Goal: Task Accomplishment & Management: Manage account settings

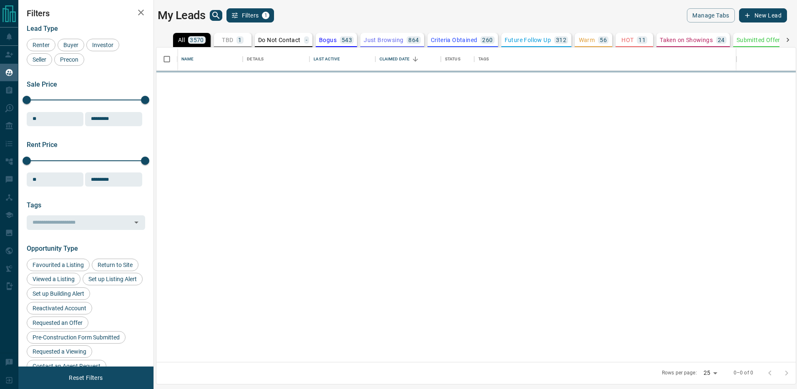
scroll to position [315, 639]
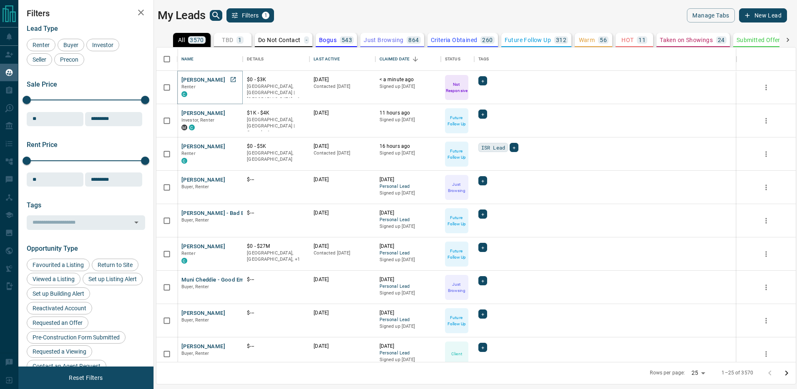
click at [199, 81] on button "[PERSON_NAME]" at bounding box center [203, 80] width 44 height 8
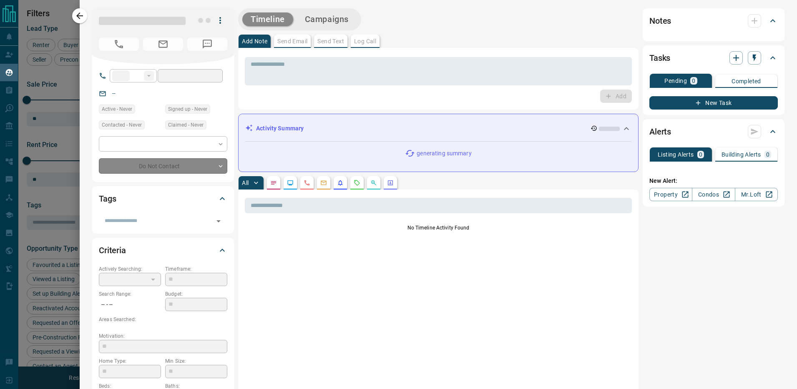
type input "**"
type input "**********"
type input "*"
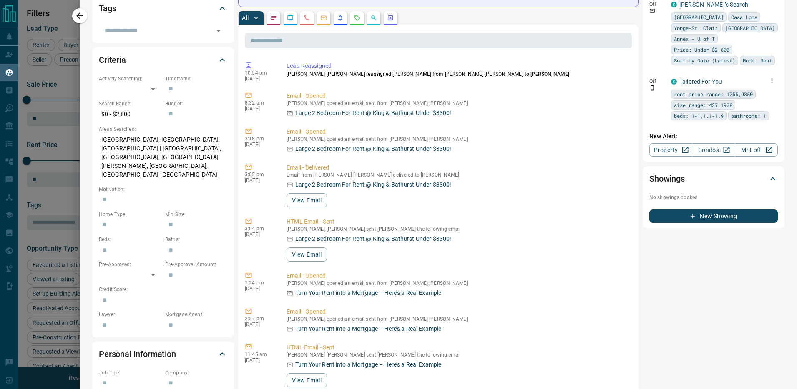
scroll to position [0, 0]
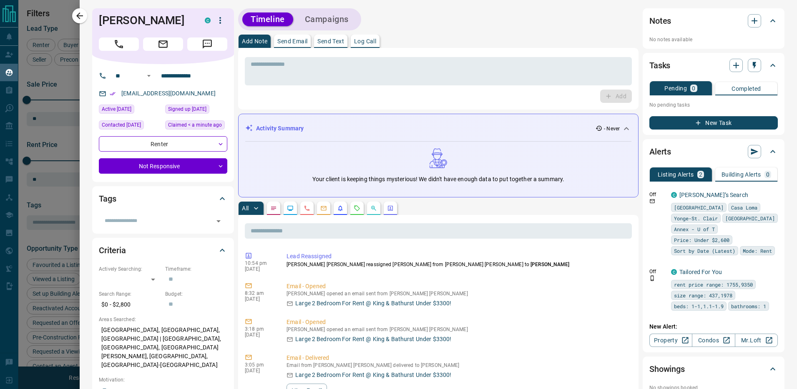
click at [57, 135] on div at bounding box center [398, 194] width 797 height 389
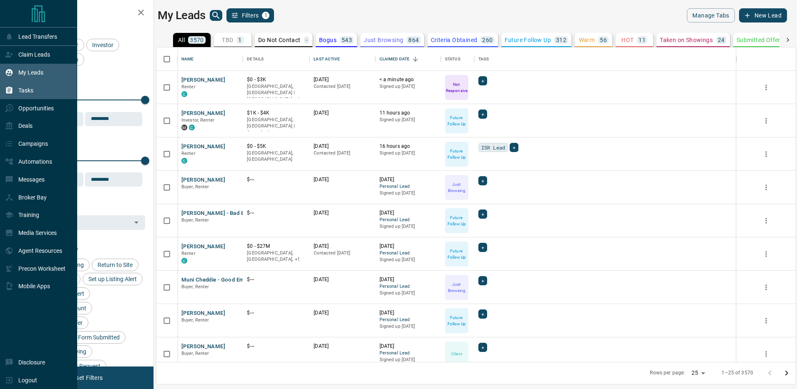
click at [14, 90] on div "Tasks" at bounding box center [19, 90] width 28 height 14
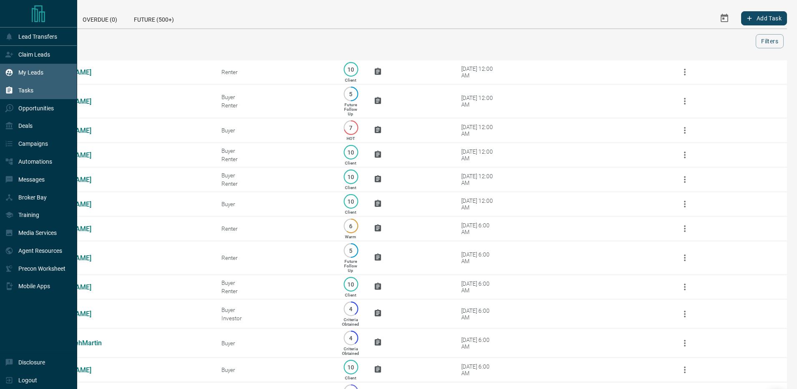
click at [12, 69] on icon at bounding box center [9, 72] width 8 height 8
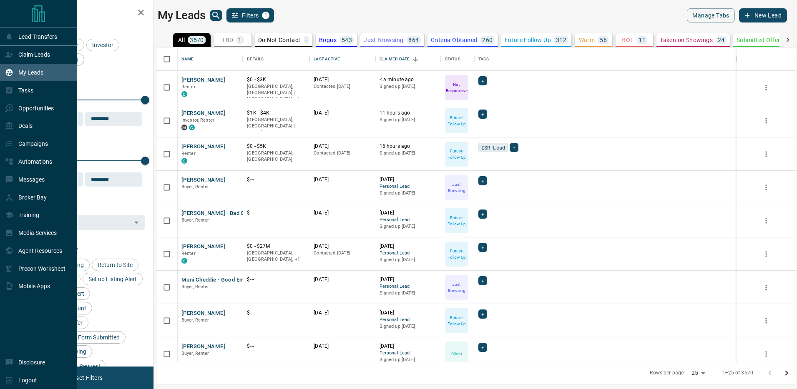
scroll to position [315, 639]
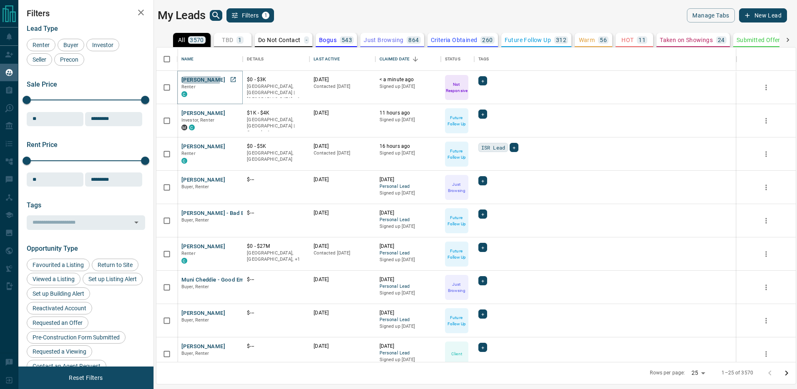
click at [200, 77] on button "[PERSON_NAME]" at bounding box center [203, 80] width 44 height 8
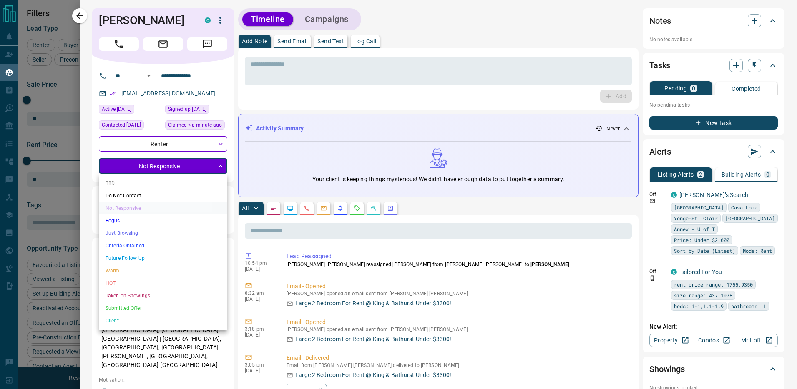
click at [187, 163] on body "Lead Transfers Claim Leads My Leads Tasks Opportunities Deals Campaigns Automat…" at bounding box center [398, 189] width 797 height 379
click at [187, 259] on li "Future Follow Up" at bounding box center [163, 258] width 128 height 13
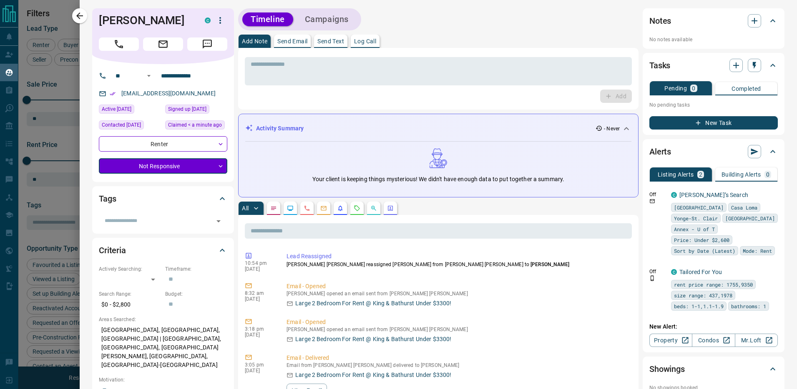
type input "*"
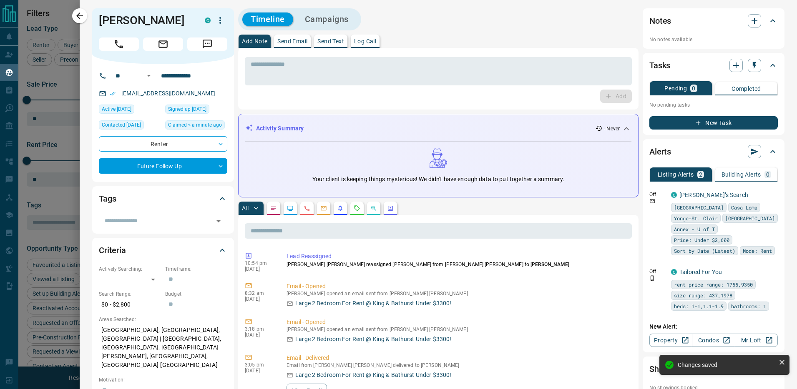
click at [42, 134] on div at bounding box center [398, 194] width 797 height 389
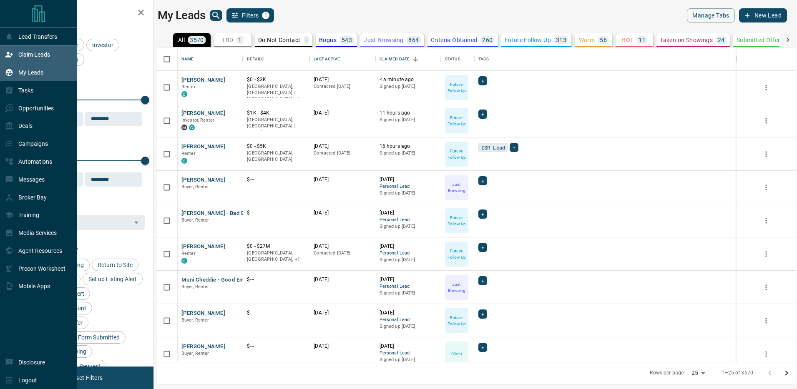
click at [39, 49] on div "Claim Leads" at bounding box center [27, 55] width 45 height 14
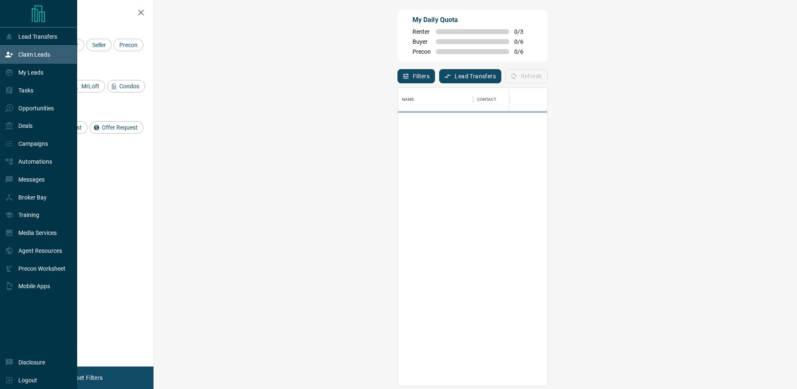
scroll to position [298, 625]
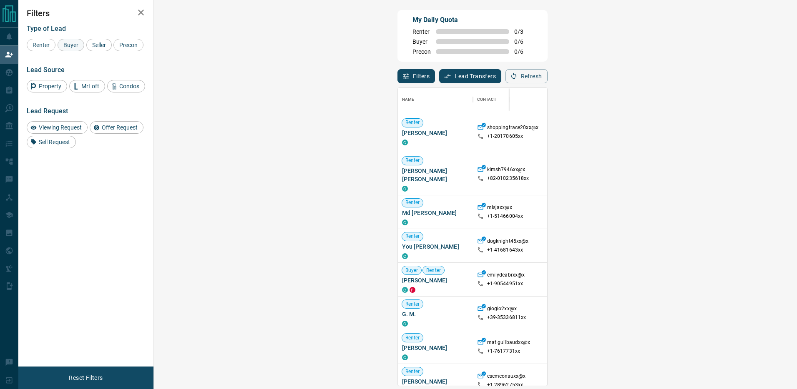
click at [78, 46] on span "Buyer" at bounding box center [70, 45] width 21 height 7
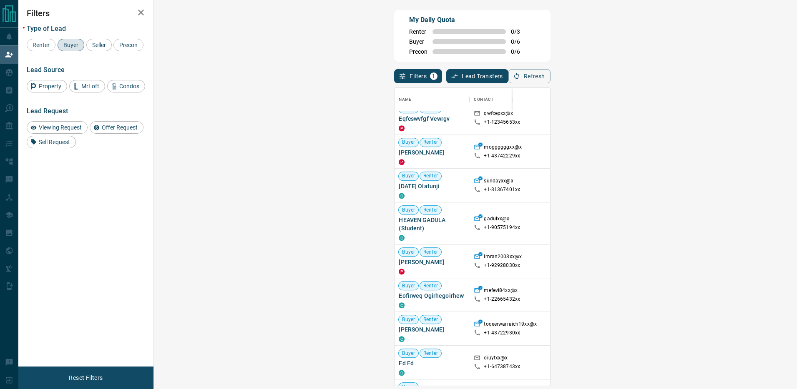
scroll to position [0, 0]
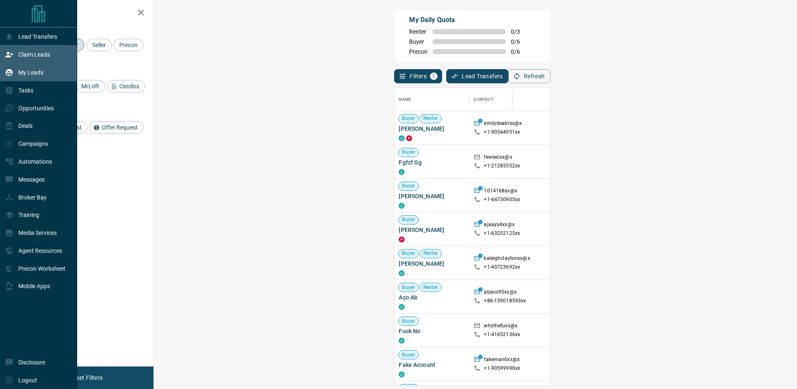
click at [33, 77] on div "My Leads" at bounding box center [24, 73] width 38 height 14
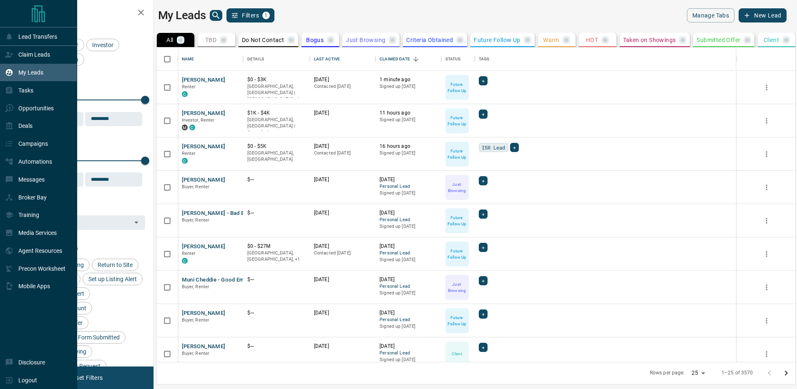
scroll to position [315, 639]
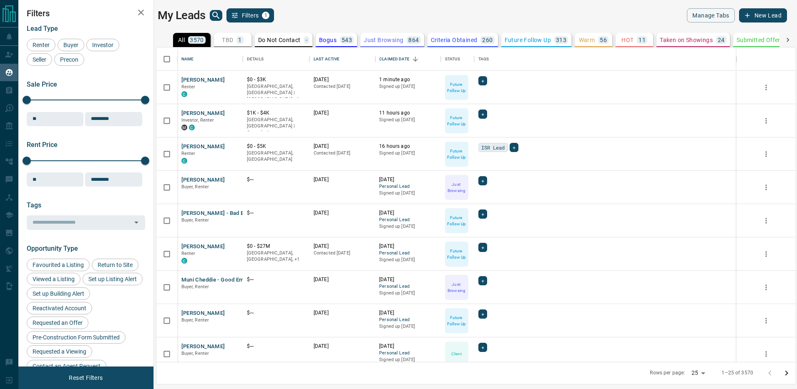
click at [235, 40] on div "TBD 1" at bounding box center [233, 40] width 22 height 8
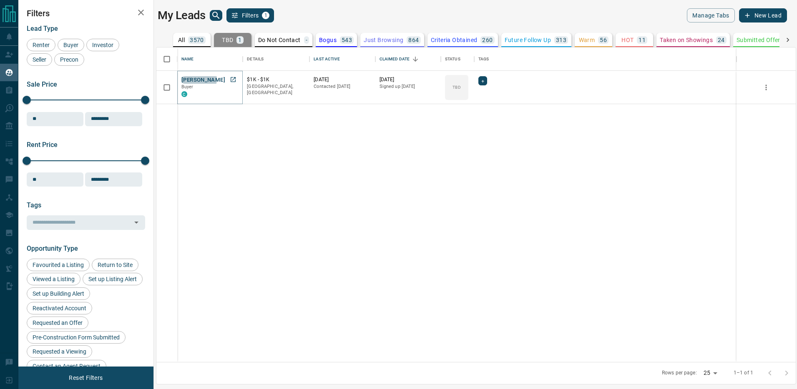
click at [198, 79] on button "[PERSON_NAME]" at bounding box center [203, 80] width 44 height 8
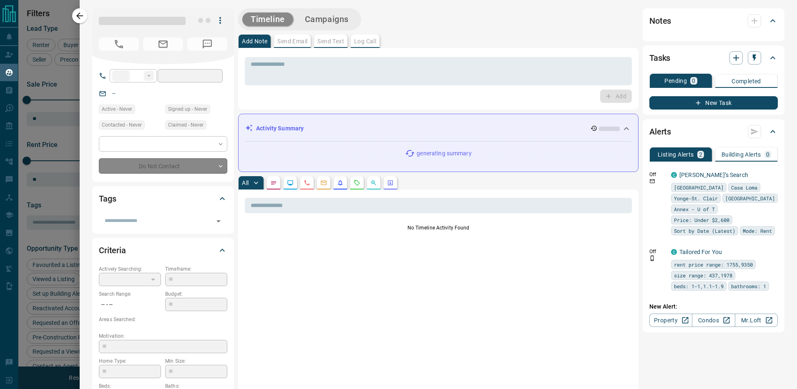
type input "**"
type input "**********"
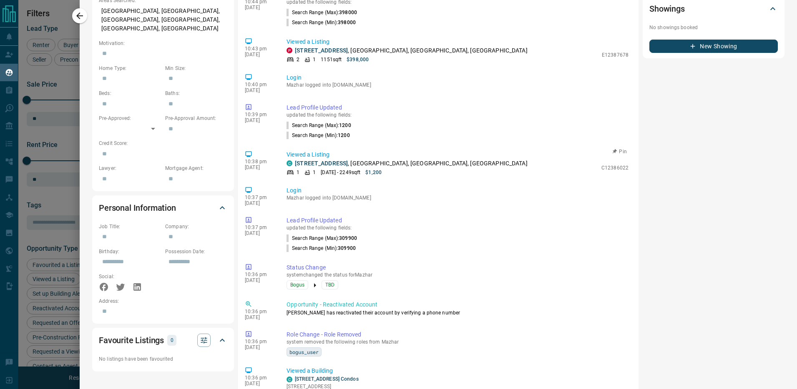
scroll to position [0, 0]
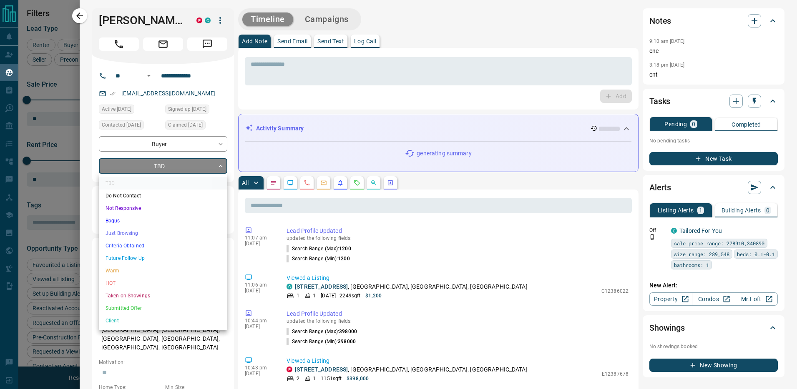
click at [187, 160] on body "Lead Transfers Claim Leads My Leads Tasks Opportunities Deals Campaigns Automat…" at bounding box center [398, 189] width 797 height 379
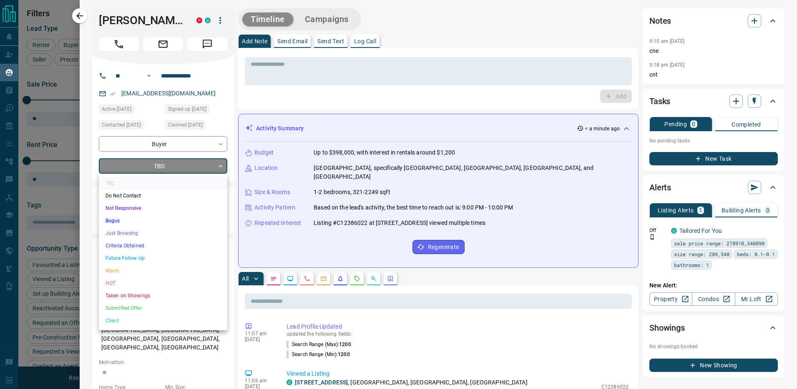
click at [197, 237] on li "Just Browsing" at bounding box center [163, 233] width 128 height 13
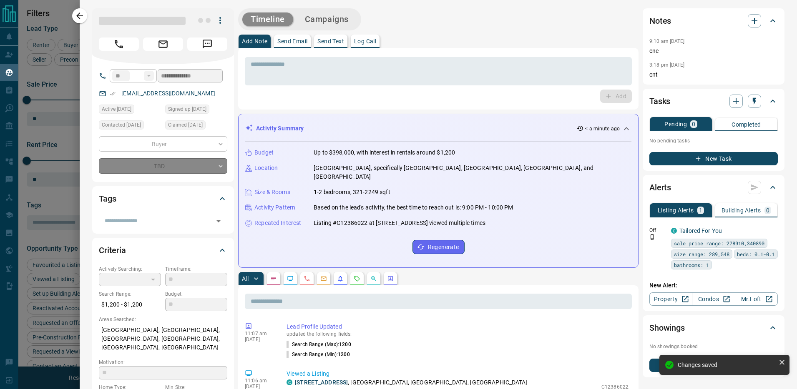
type input "*"
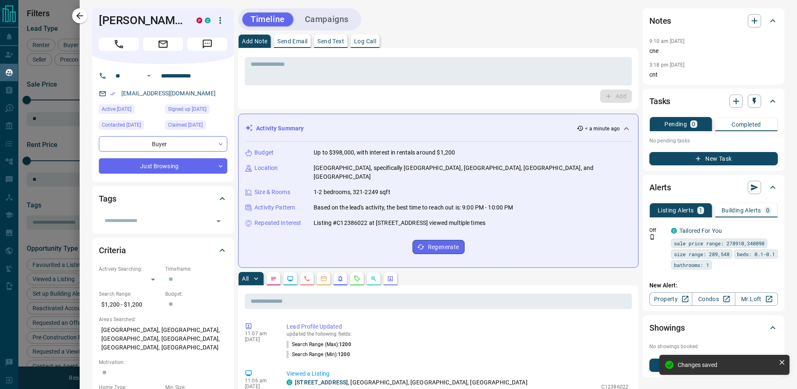
click at [55, 193] on div at bounding box center [398, 194] width 797 height 389
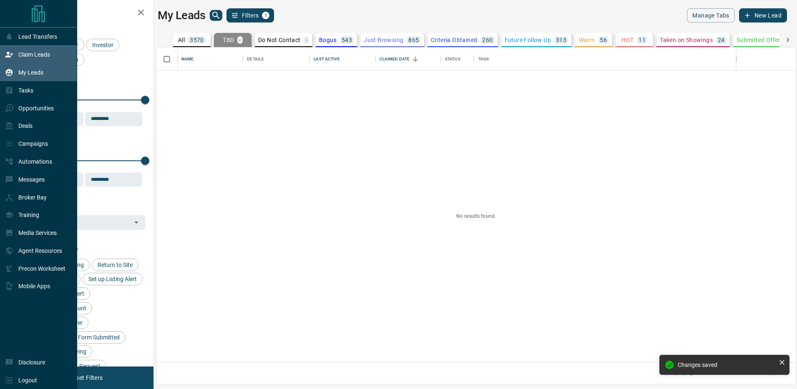
click at [33, 53] on p "Claim Leads" at bounding box center [34, 54] width 32 height 7
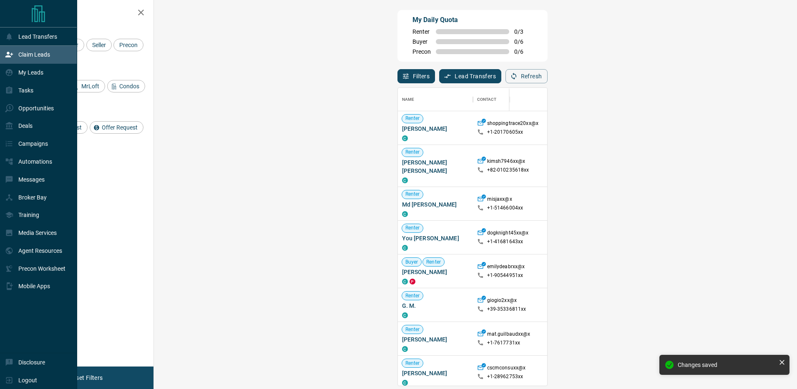
scroll to position [298, 625]
